Goal: Find specific page/section: Find specific page/section

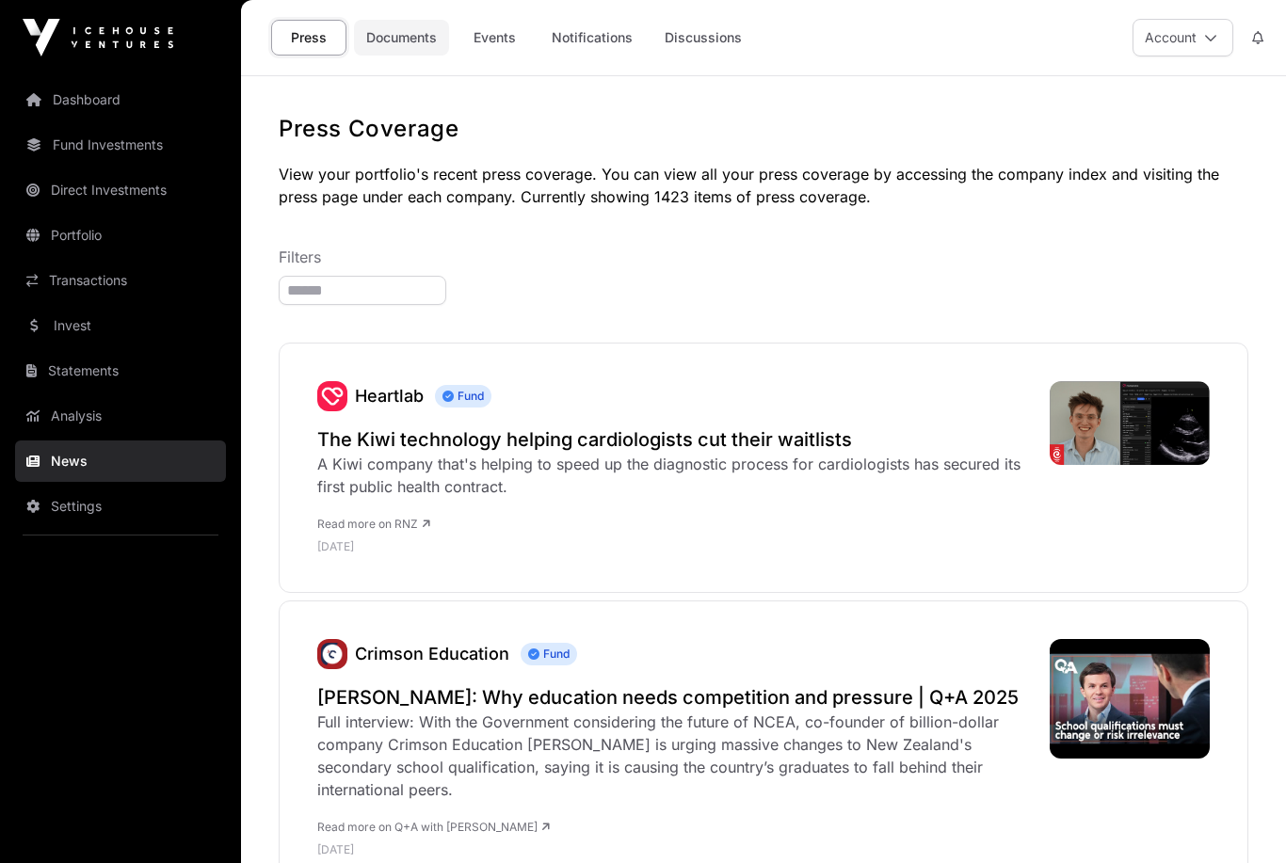
click at [396, 45] on link "Documents" at bounding box center [401, 38] width 95 height 36
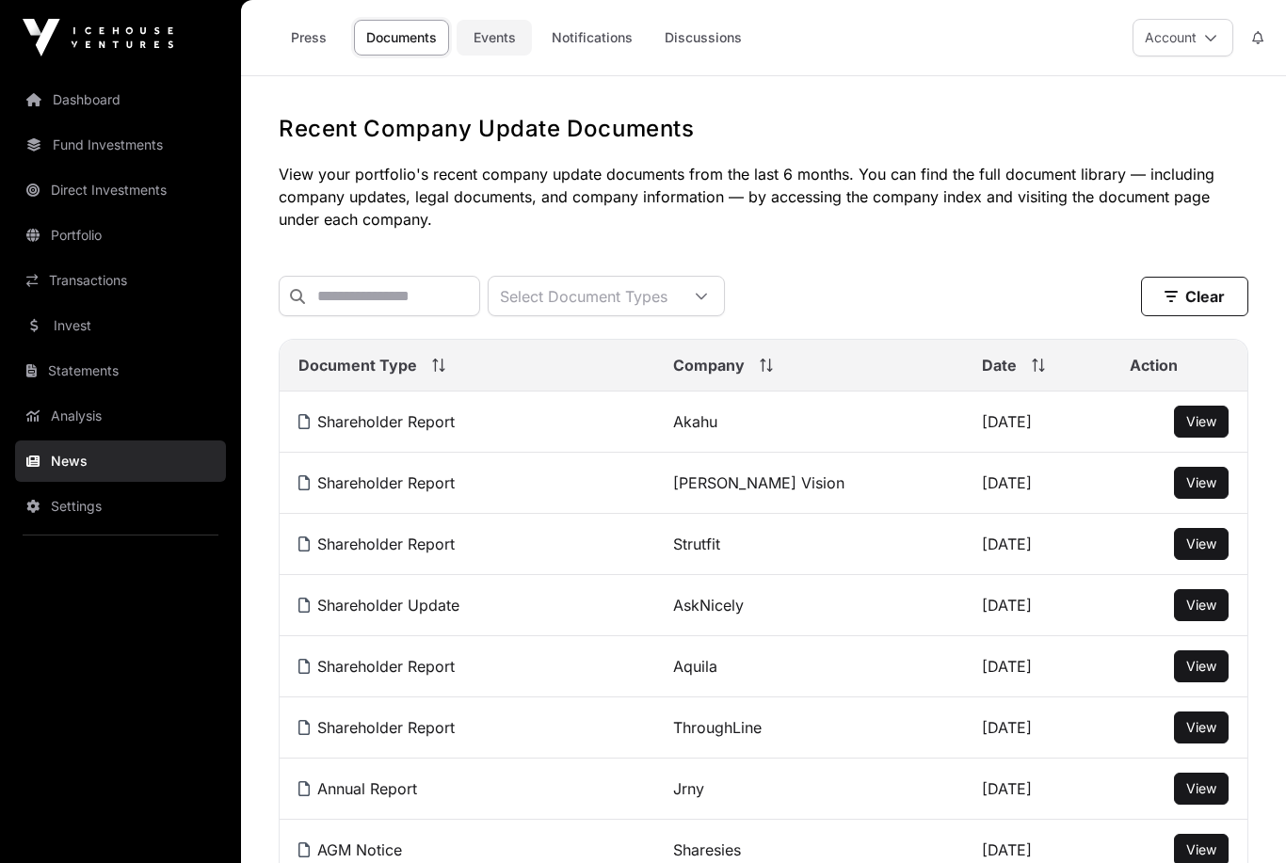
click at [510, 20] on link "Events" at bounding box center [494, 38] width 75 height 36
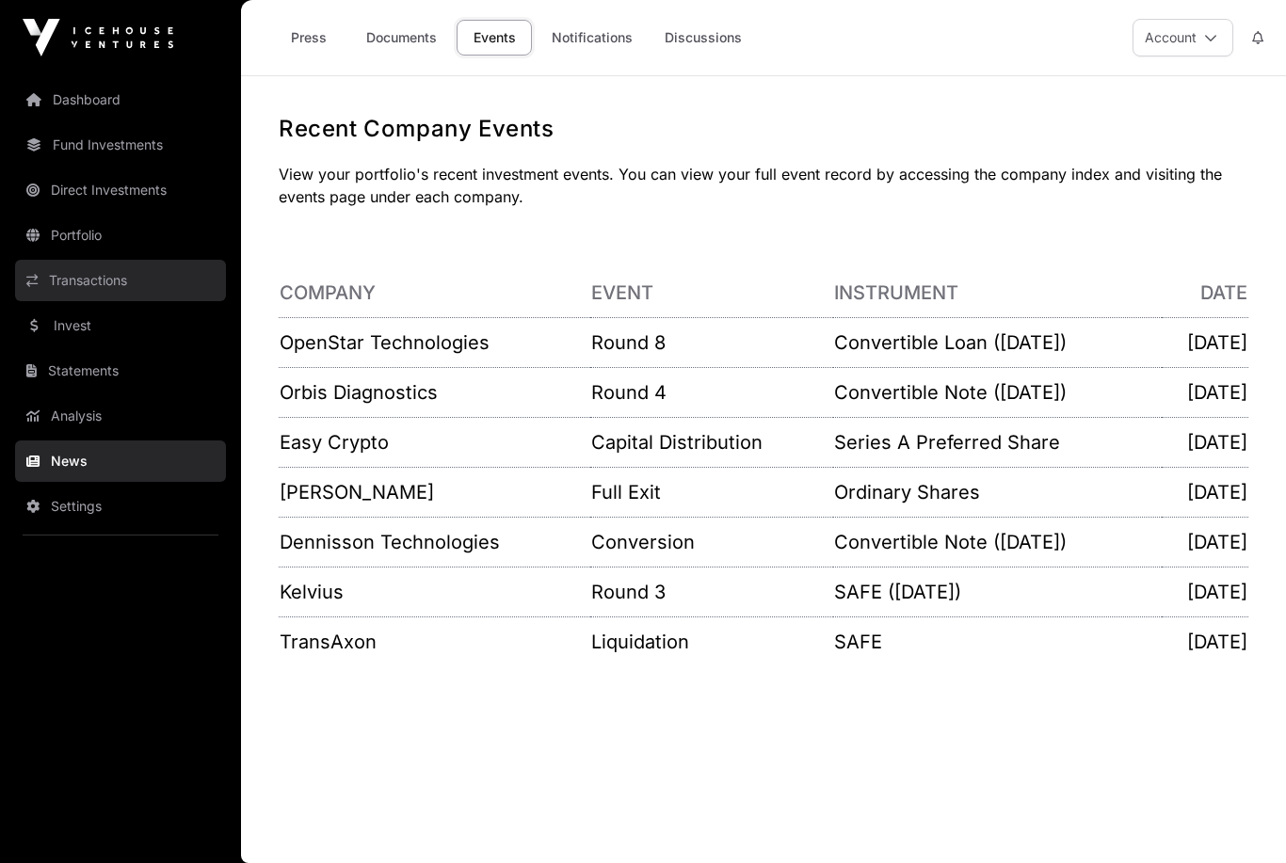
click at [70, 274] on link "Transactions" at bounding box center [120, 280] width 211 height 41
